Goal: Task Accomplishment & Management: Use online tool/utility

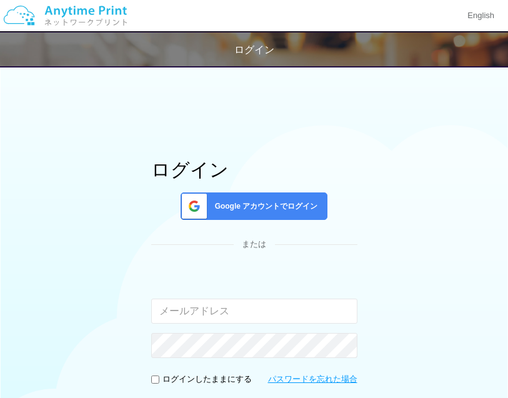
click at [469, 142] on div "ログイン Google アカウントでログイン または 入力されたメールアドレスまたはパスワードが正しくありません。 ログインしたままにする パスワードを忘れた…" at bounding box center [255, 367] width 458 height 516
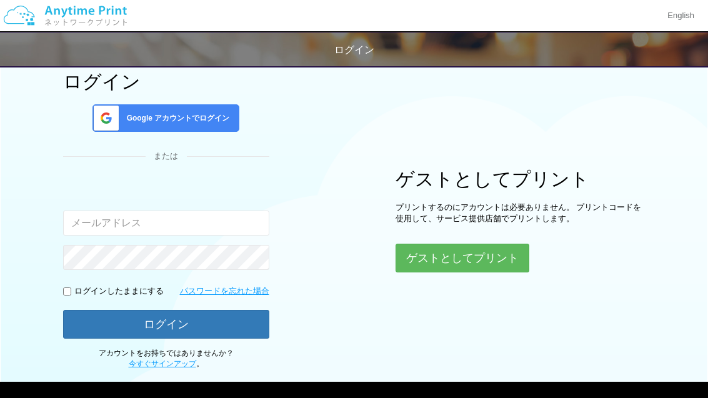
scroll to position [78, 0]
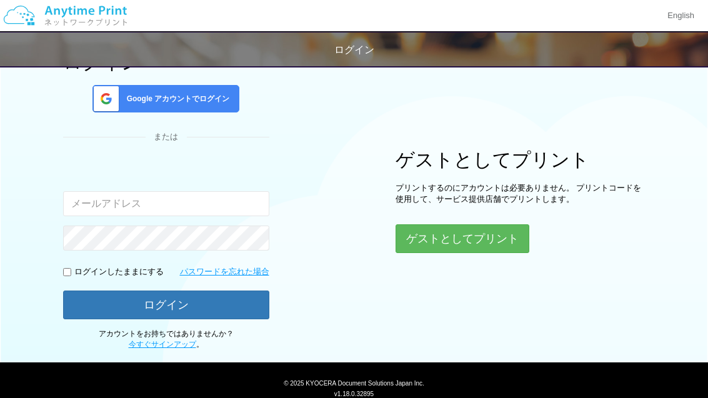
click at [468, 244] on button "ゲストとしてプリント" at bounding box center [463, 238] width 134 height 29
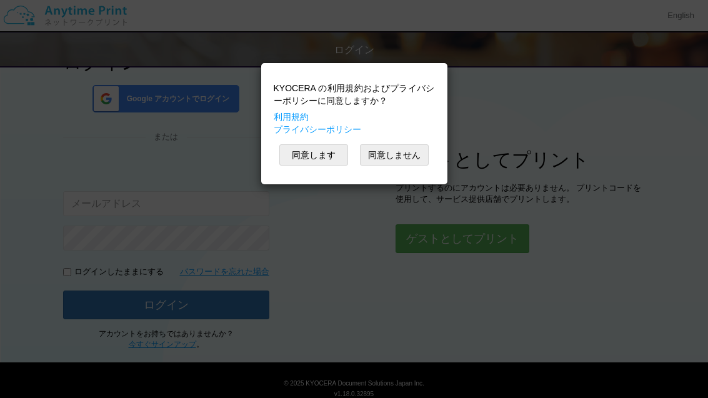
click at [308, 161] on button "同意します" at bounding box center [314, 154] width 69 height 21
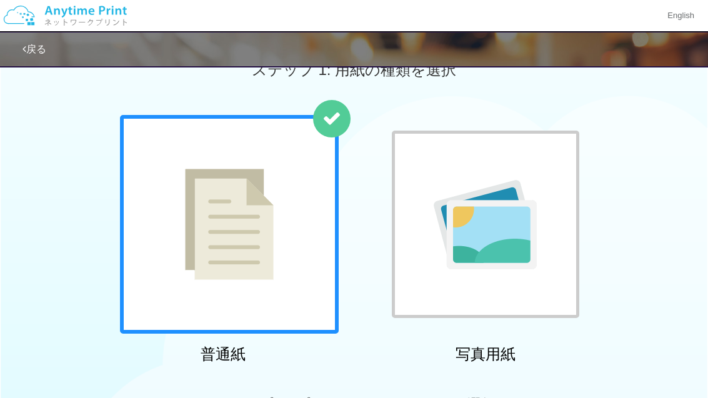
scroll to position [34, 0]
click at [188, 217] on img at bounding box center [229, 223] width 89 height 111
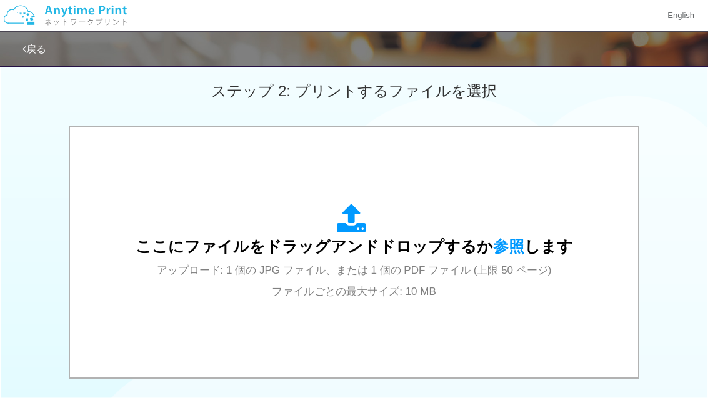
scroll to position [348, 0]
click at [136, 254] on div "ここにファイルをドラッグアンドドロップするか 参照 します アップロード: 1 個の JPG ファイル、または 1 個の PDF ファイル (上限 50 ペー…" at bounding box center [354, 252] width 543 height 225
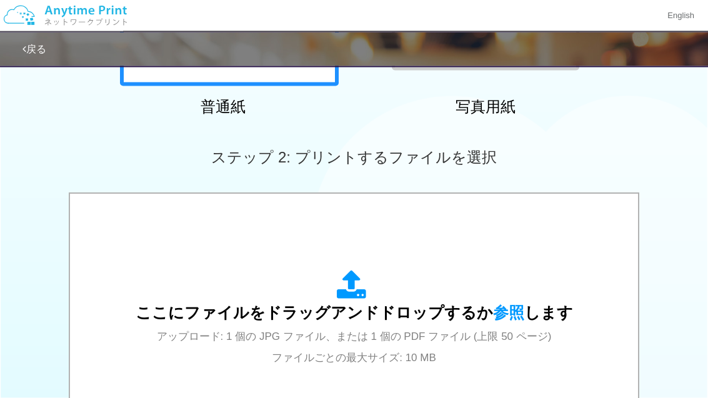
scroll to position [269, 0]
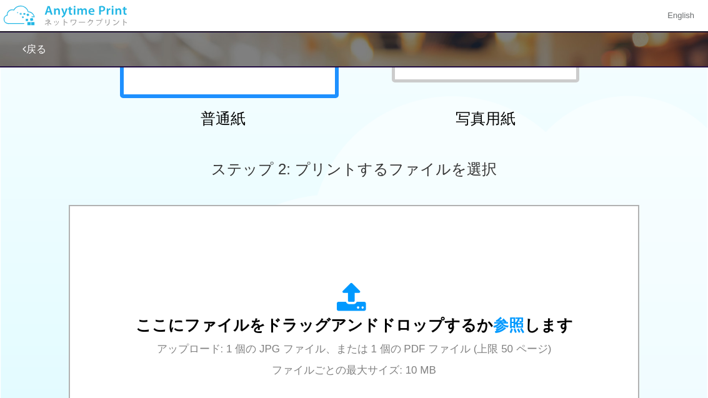
click at [138, 279] on div "ここにファイルをドラッグアンドドロップするか 参照 します アップロード: 1 個の JPG ファイル、または 1 個の PDF ファイル (上限 50 ペー…" at bounding box center [354, 331] width 543 height 225
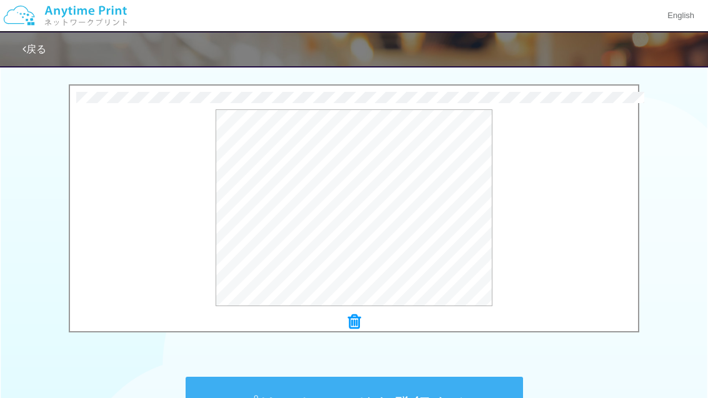
click at [508, 198] on div "プレビュー" at bounding box center [354, 207] width 568 height 197
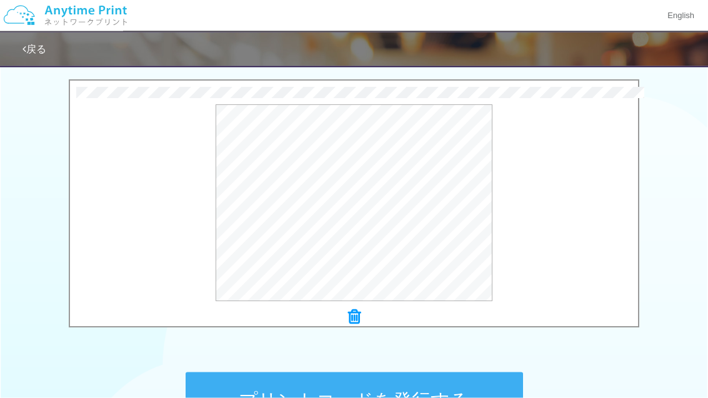
scroll to position [394, 0]
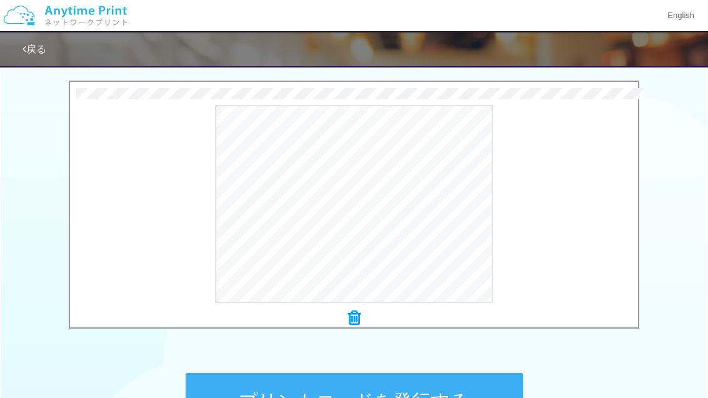
click at [191, 220] on div "プレビュー" at bounding box center [354, 204] width 568 height 197
click at [0, 0] on button "プレビュー" at bounding box center [0, 0] width 0 height 0
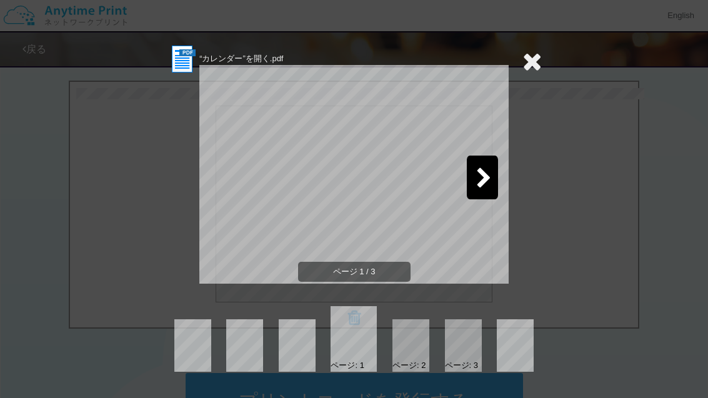
click at [481, 179] on icon at bounding box center [484, 179] width 16 height 22
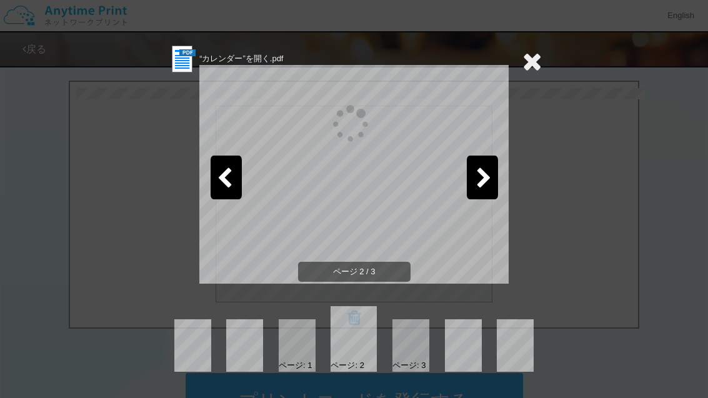
click at [482, 178] on icon at bounding box center [484, 179] width 16 height 22
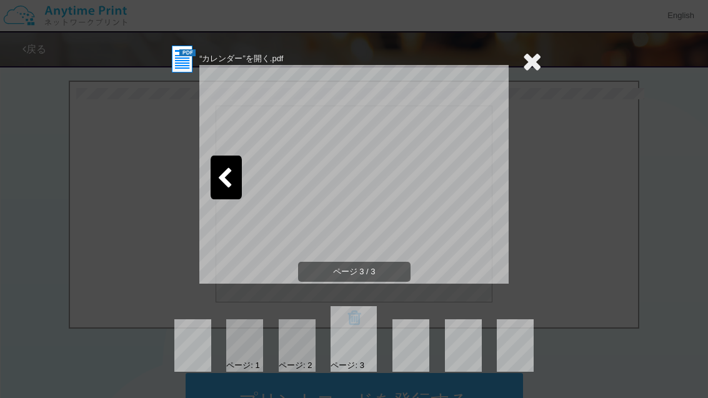
click at [508, 63] on icon at bounding box center [532, 61] width 19 height 25
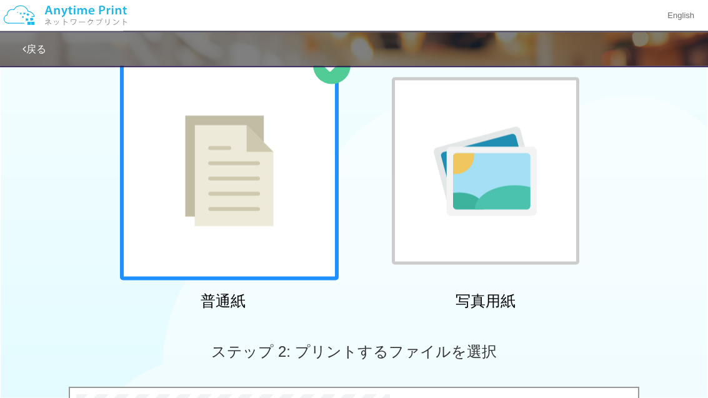
scroll to position [0, 0]
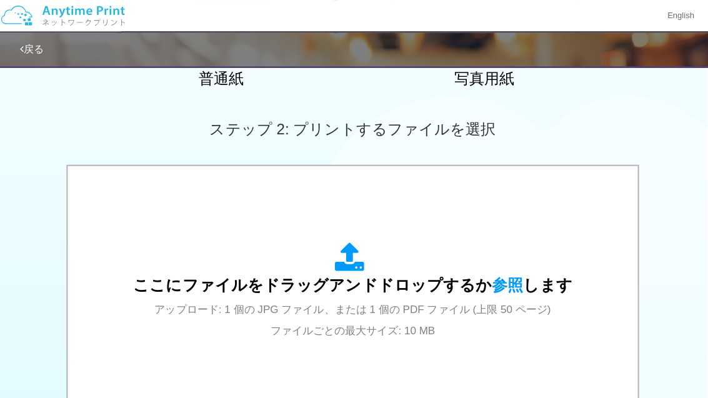
scroll to position [310, 0]
click at [270, 277] on span "ここにファイルをドラッグアンドドロップするか 参照 します" at bounding box center [355, 285] width 438 height 18
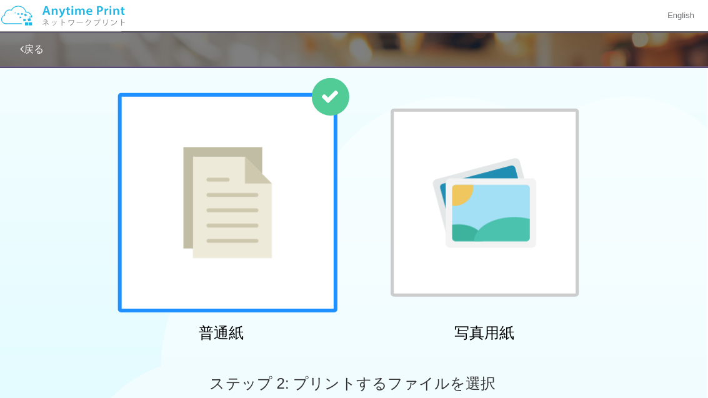
scroll to position [0, 0]
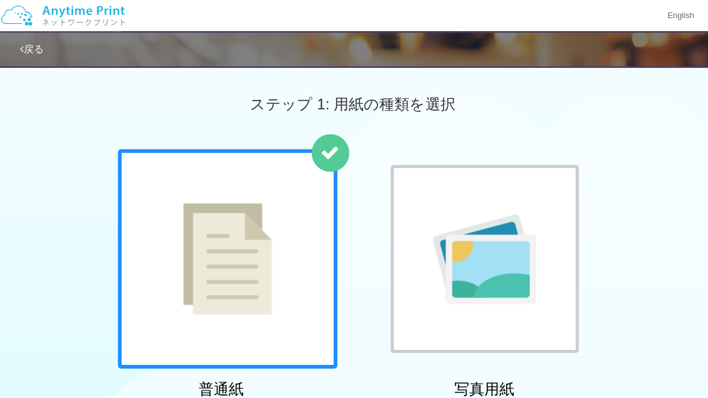
click at [31, 51] on link "戻る" at bounding box center [35, 49] width 24 height 11
